Goal: Check status: Check status

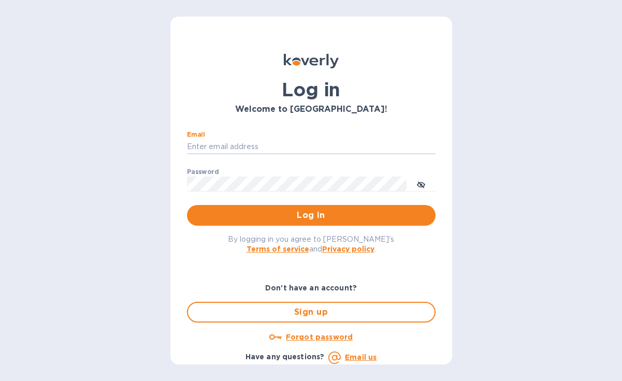
type input "[PERSON_NAME][EMAIL_ADDRESS][DOMAIN_NAME]"
click at [309, 215] on button "Log in" at bounding box center [311, 215] width 249 height 21
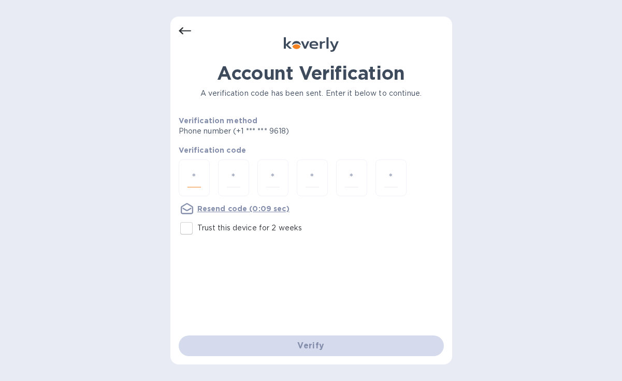
click at [200, 169] on input "number" at bounding box center [193, 177] width 13 height 19
type input "1"
type input "4"
type input "7"
type input "3"
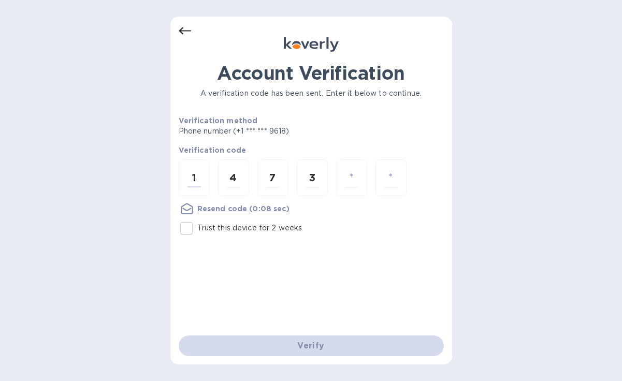
type input "3"
type input "2"
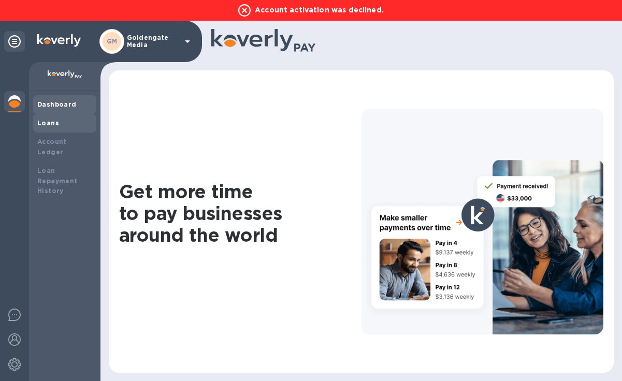
click at [61, 122] on div "Loans" at bounding box center [64, 123] width 55 height 10
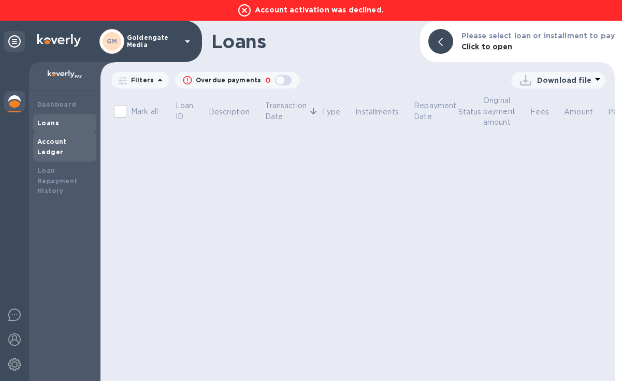
click at [67, 144] on b "Account Ledger" at bounding box center [52, 147] width 30 height 18
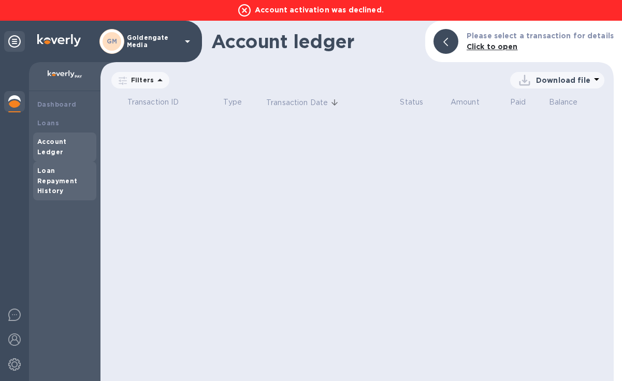
click at [65, 166] on div "Loan Repayment History" at bounding box center [64, 181] width 55 height 31
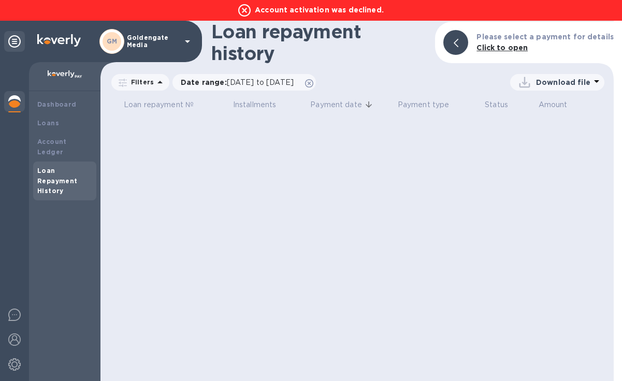
click at [15, 100] on img at bounding box center [14, 101] width 12 height 12
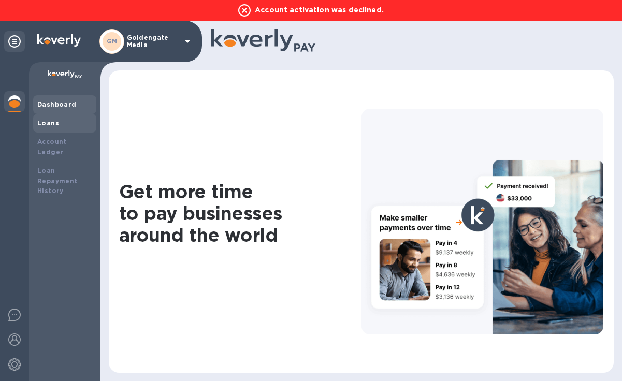
click at [51, 118] on div "Loans" at bounding box center [64, 123] width 55 height 10
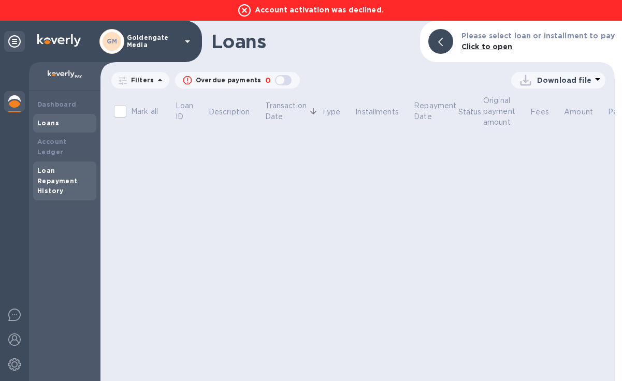
click at [61, 162] on div "Loan Repayment History" at bounding box center [64, 181] width 63 height 39
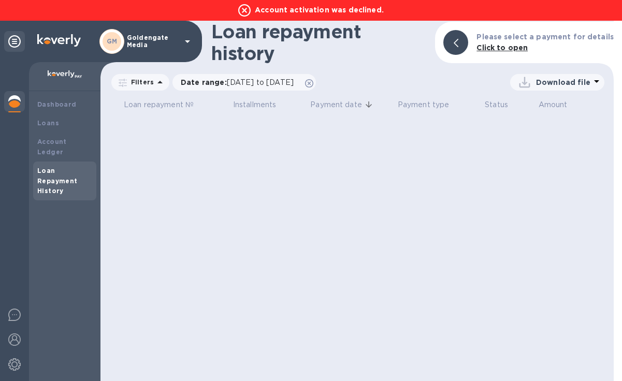
click at [67, 177] on div "Loan Repayment History" at bounding box center [64, 181] width 55 height 31
click at [331, 9] on p "Account activation was declined." at bounding box center [311, 10] width 156 height 12
click at [17, 325] on div at bounding box center [14, 316] width 21 height 24
click at [19, 343] on img at bounding box center [14, 339] width 12 height 12
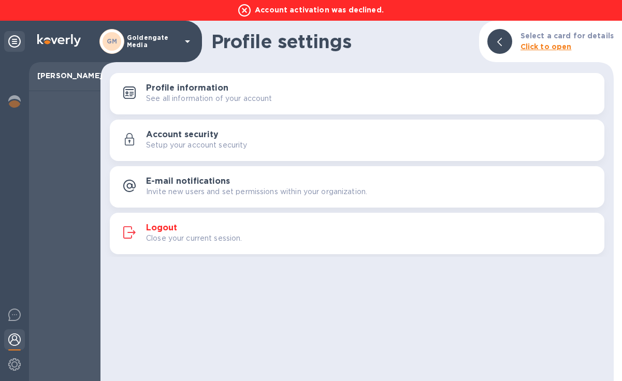
click at [179, 278] on div "Profile settings Select a card for details Click to open Profile information Se…" at bounding box center [356, 201] width 513 height 360
click at [12, 43] on icon at bounding box center [14, 41] width 12 height 12
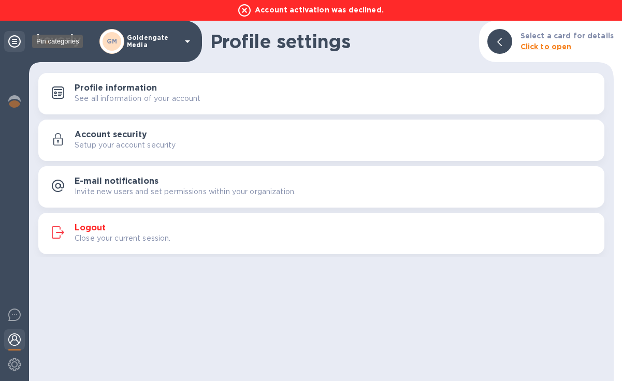
click at [11, 43] on icon at bounding box center [14, 41] width 12 height 12
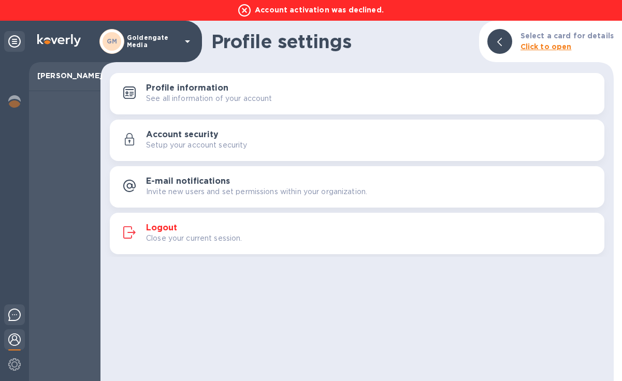
click at [12, 319] on img at bounding box center [14, 315] width 12 height 12
click at [550, 45] on b "Click to open" at bounding box center [545, 46] width 51 height 8
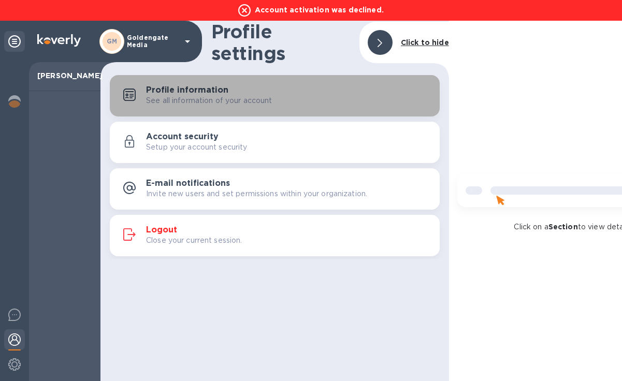
click at [276, 85] on div "Profile information See all information of your account" at bounding box center [288, 95] width 285 height 21
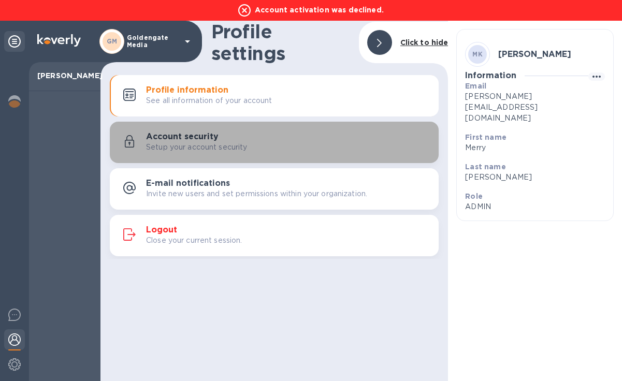
click at [295, 145] on div "Setup your account security" at bounding box center [288, 147] width 284 height 11
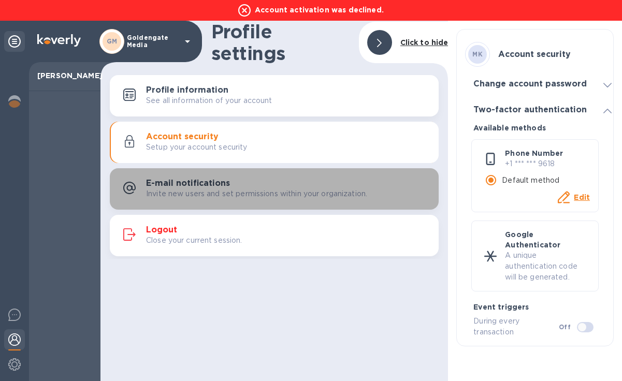
click at [289, 191] on p "Invite new users and set permissions within your organization." at bounding box center [256, 193] width 221 height 11
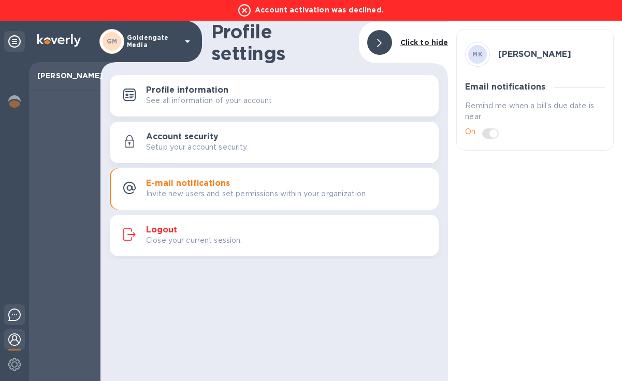
click at [17, 315] on img at bounding box center [14, 315] width 12 height 12
click at [374, 35] on div at bounding box center [379, 42] width 25 height 25
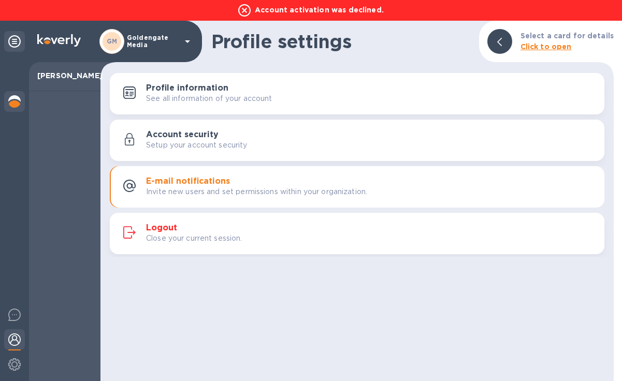
click at [13, 108] on div at bounding box center [14, 102] width 21 height 23
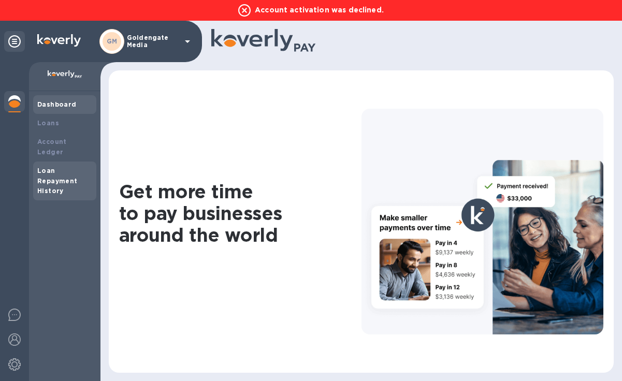
click at [68, 174] on div "Loan Repayment History" at bounding box center [64, 181] width 55 height 31
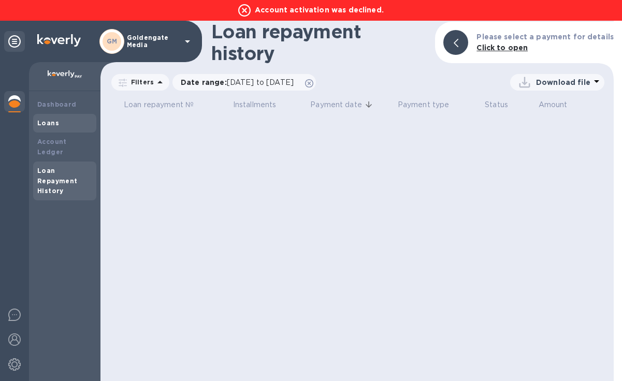
click at [66, 125] on div "Loans" at bounding box center [64, 123] width 55 height 10
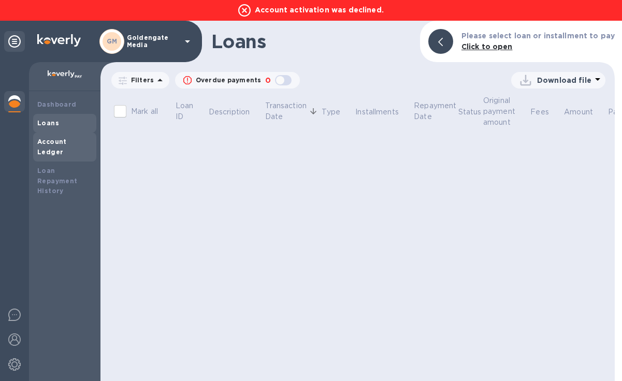
click at [66, 141] on b "Account Ledger" at bounding box center [52, 147] width 30 height 18
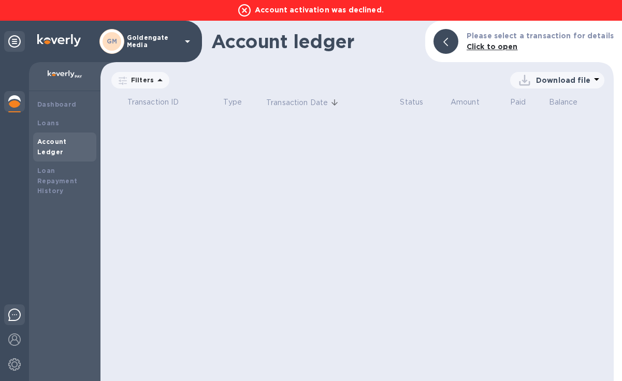
click at [15, 315] on img at bounding box center [14, 315] width 12 height 12
click at [16, 339] on img at bounding box center [14, 339] width 12 height 12
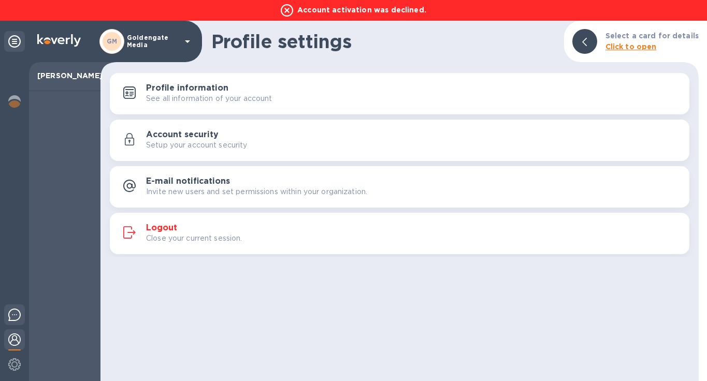
click at [17, 317] on img at bounding box center [14, 315] width 12 height 12
